Goal: Information Seeking & Learning: Learn about a topic

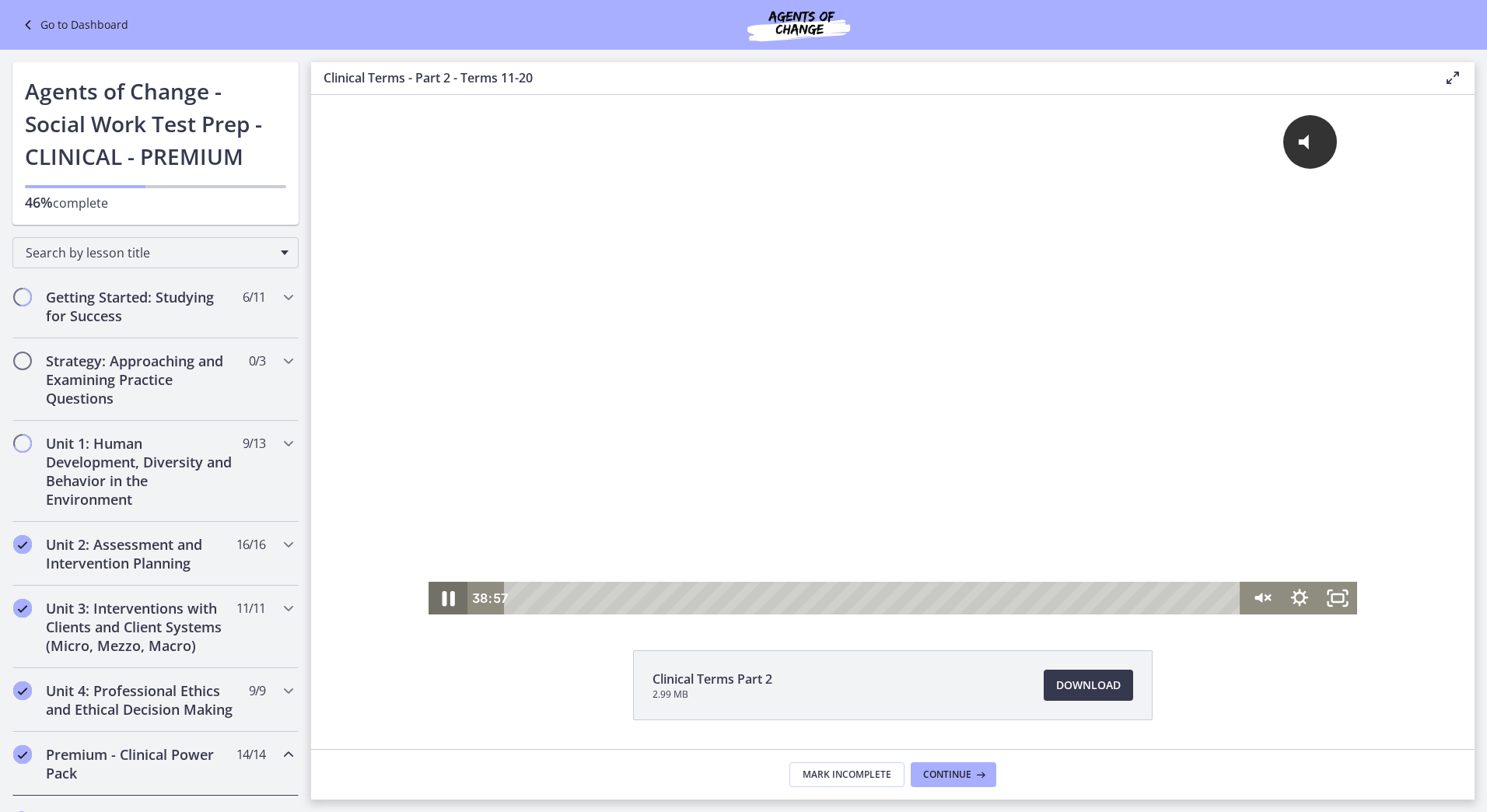
click at [442, 595] on icon "Pause" at bounding box center [448, 598] width 47 height 39
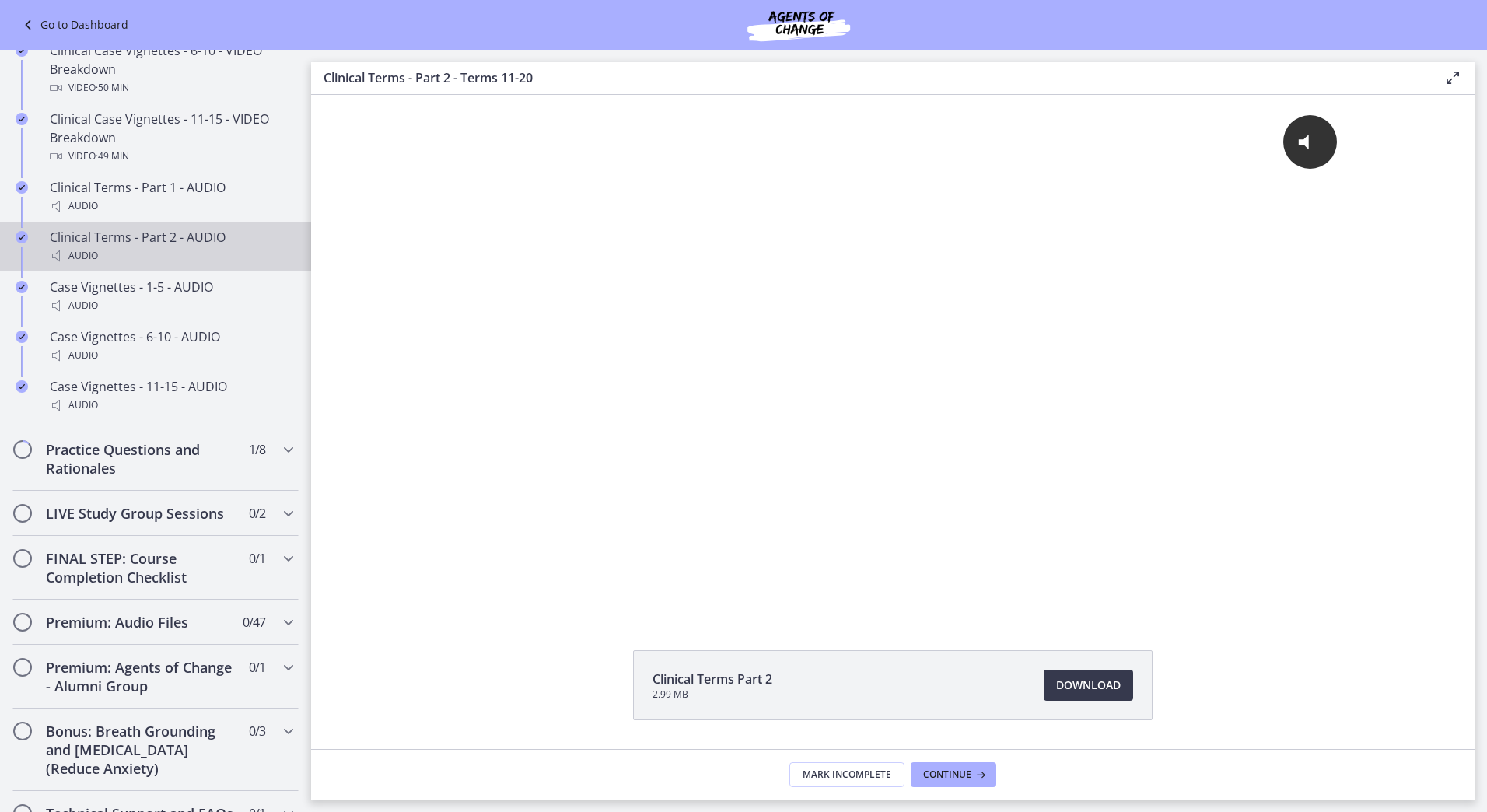
scroll to position [1167, 0]
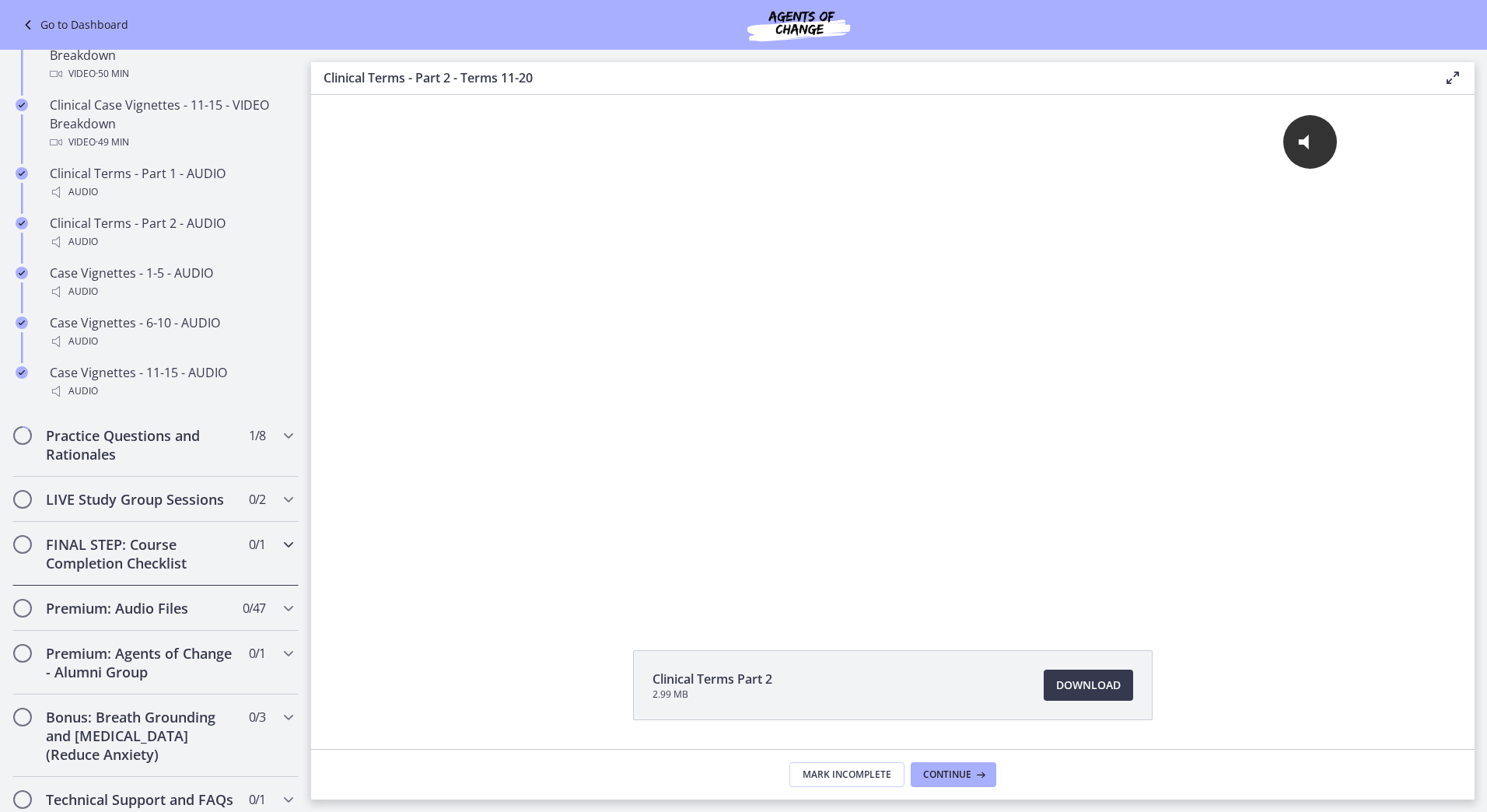
click at [168, 569] on h2 "FINAL STEP: Course Completion Checklist" at bounding box center [141, 553] width 190 height 37
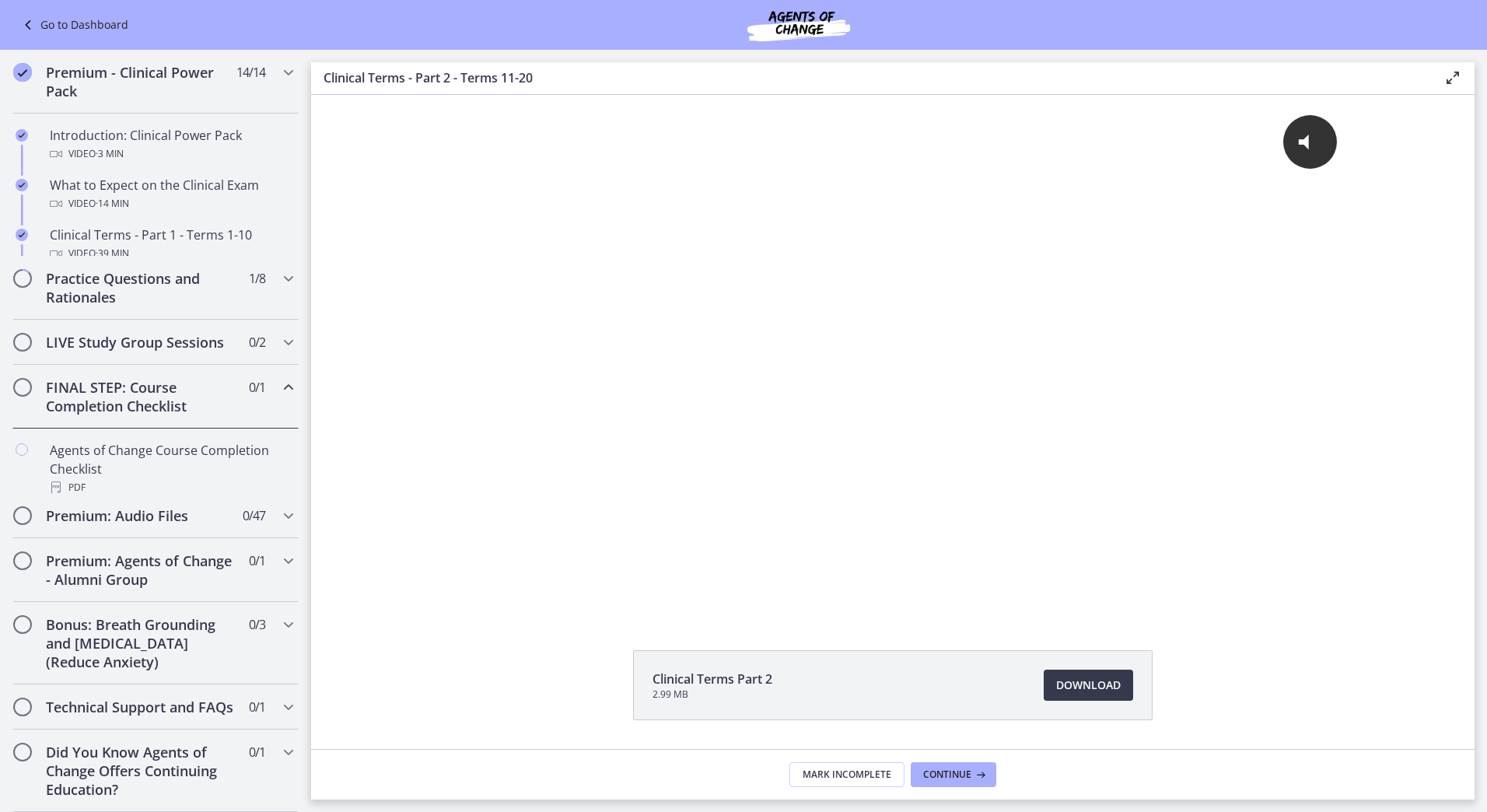
scroll to position [594, 0]
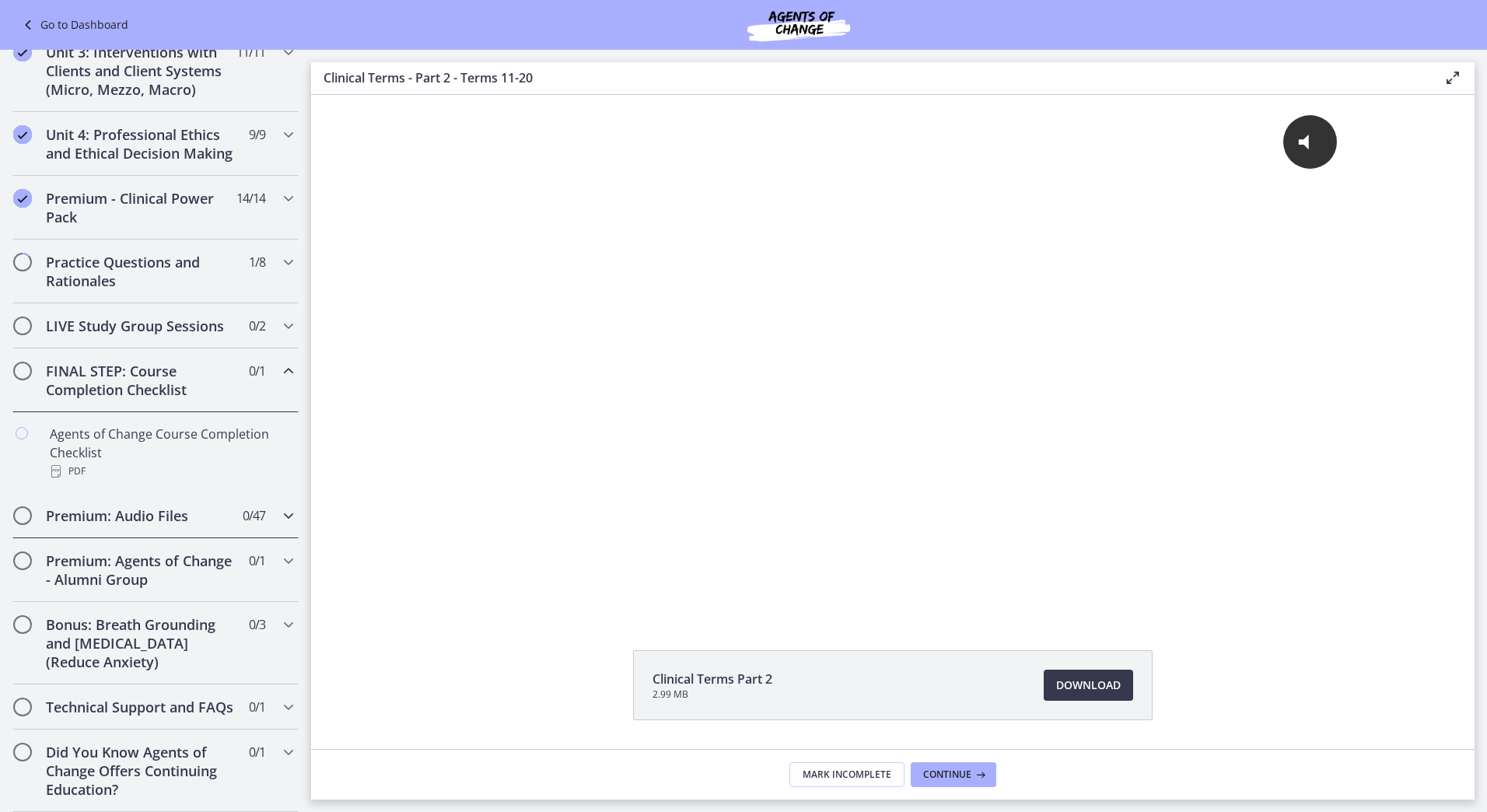
click at [172, 506] on h2 "Premium: Audio Files" at bounding box center [141, 515] width 190 height 19
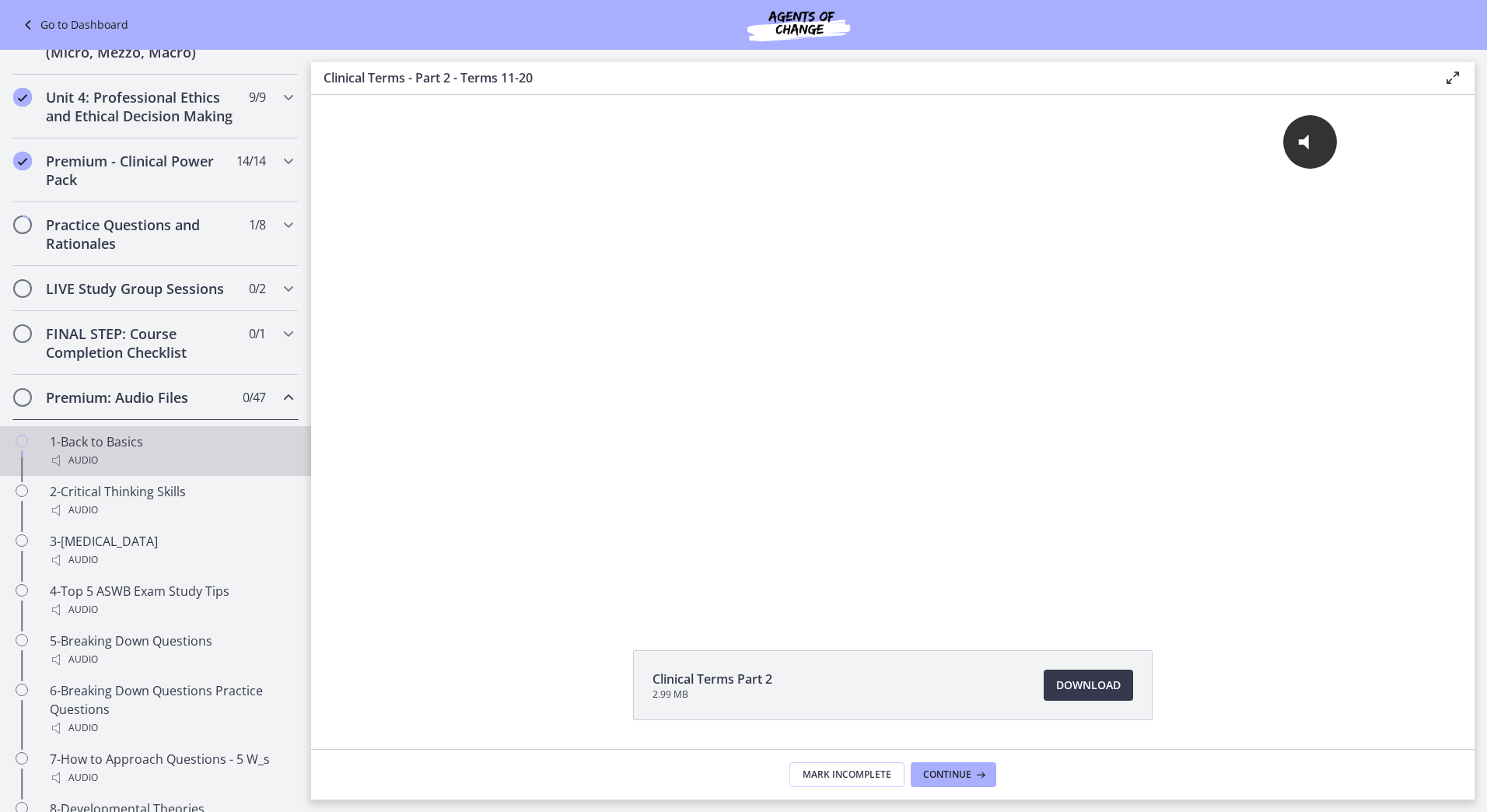
click at [179, 465] on div "1-Back to Basics Audio" at bounding box center [171, 451] width 243 height 37
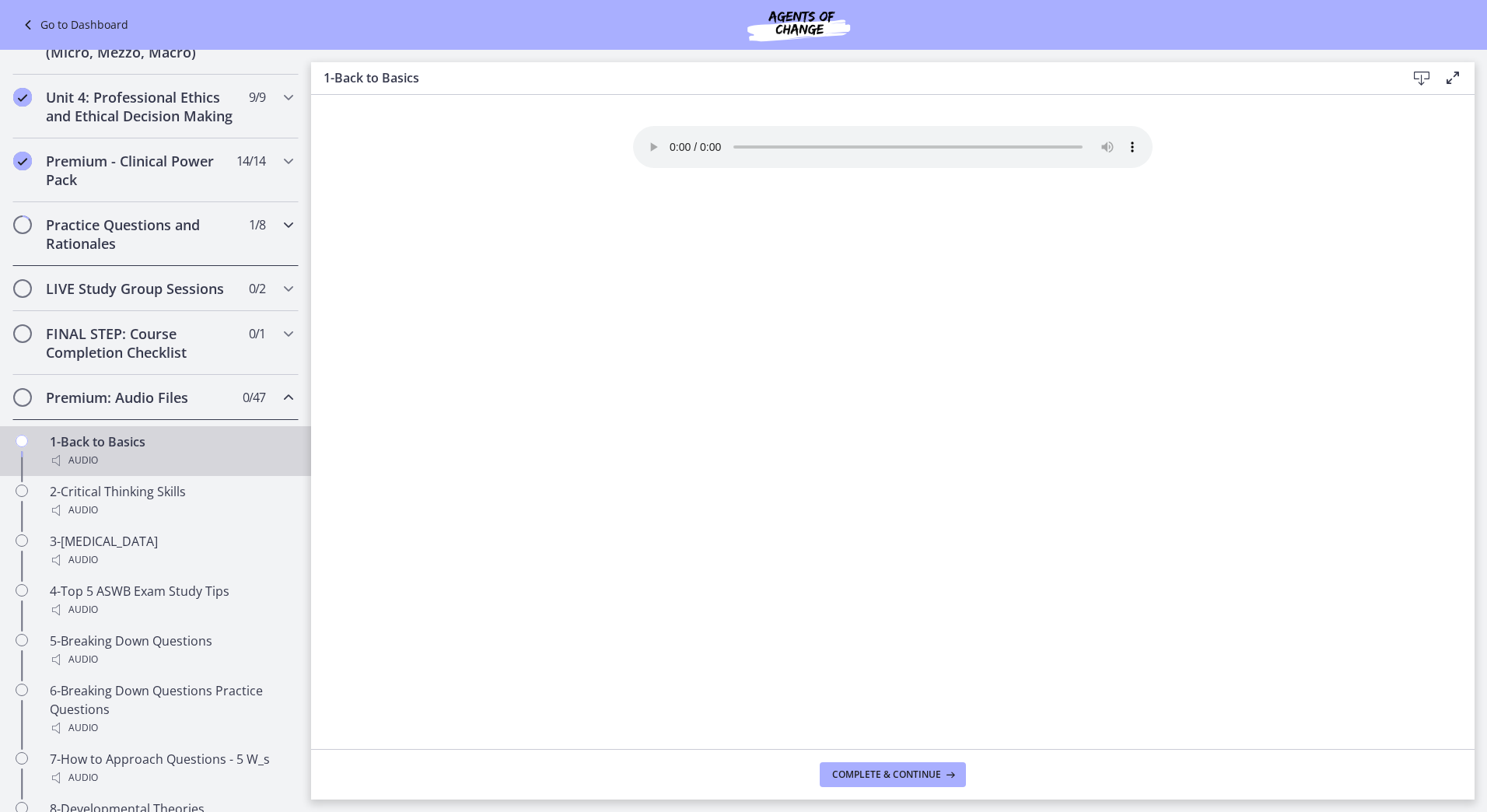
click at [154, 253] on h2 "Practice Questions and Rationales" at bounding box center [141, 234] width 190 height 37
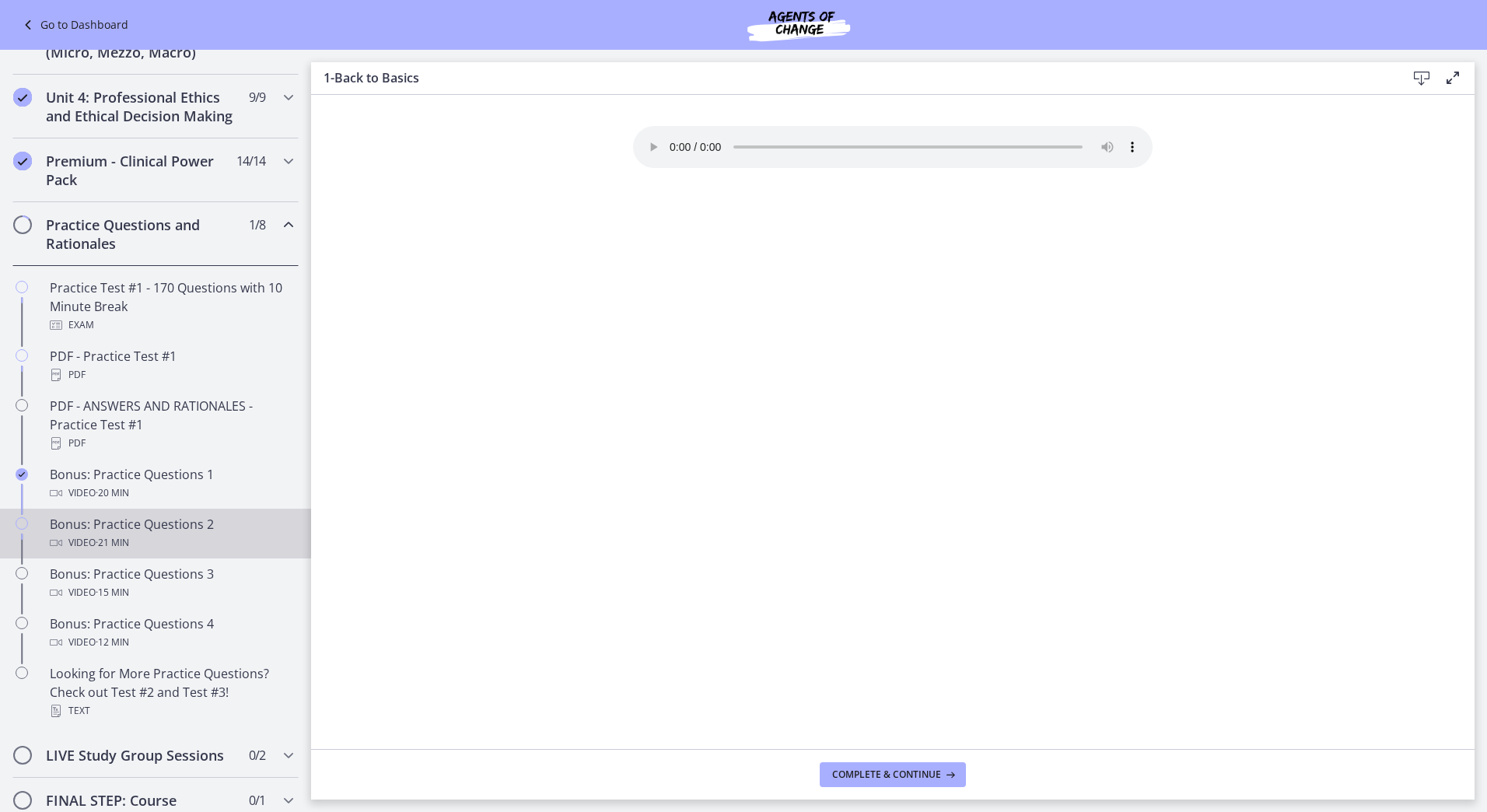
click at [129, 542] on div "Bonus: Practice Questions 2 Video · 21 min" at bounding box center [171, 534] width 243 height 37
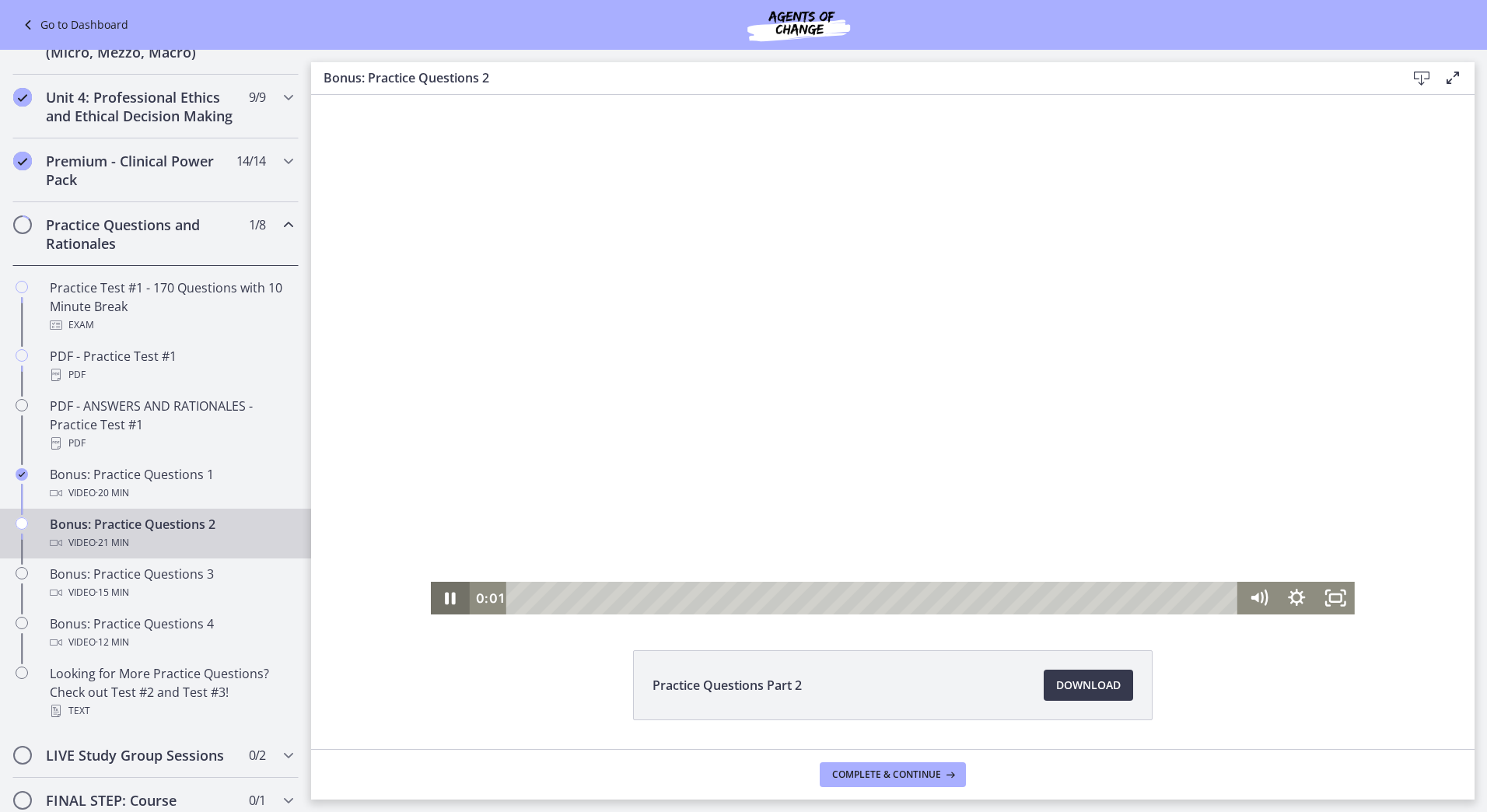
click at [446, 597] on icon "Pause" at bounding box center [451, 598] width 11 height 13
